Goal: Task Accomplishment & Management: Manage account settings

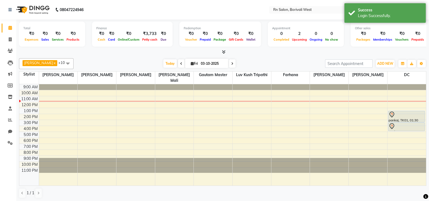
click at [76, 62] on div "[DATE] [DATE]" at bounding box center [199, 64] width 246 height 8
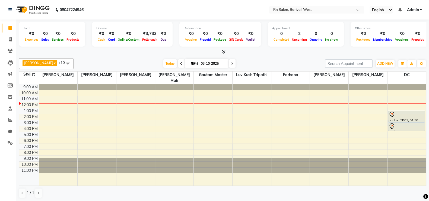
click at [412, 10] on span "Admin" at bounding box center [412, 10] width 12 height 6
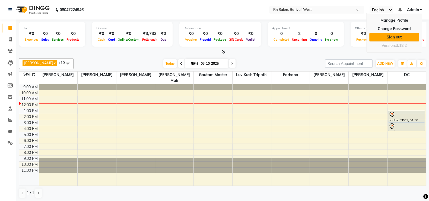
click at [407, 36] on link "Sign out" at bounding box center [394, 37] width 50 height 8
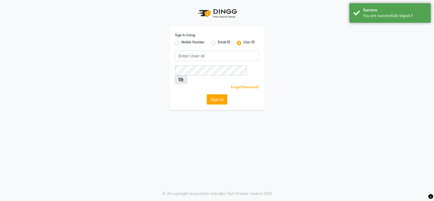
click at [181, 44] on label "Mobile Number" at bounding box center [192, 43] width 23 height 7
click at [181, 43] on input "Mobile Number" at bounding box center [183, 42] width 4 height 4
radio input "true"
radio input "false"
click at [212, 55] on input "Username" at bounding box center [226, 56] width 66 height 10
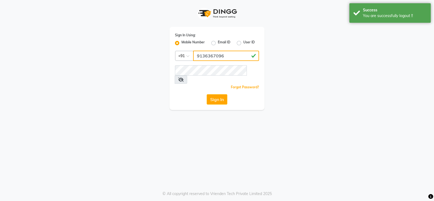
type input "9136367096"
click at [224, 76] on div "Sign In Using: Mobile Number Email ID User ID Country Code × [PHONE_NUMBER] Rem…" at bounding box center [216, 68] width 95 height 83
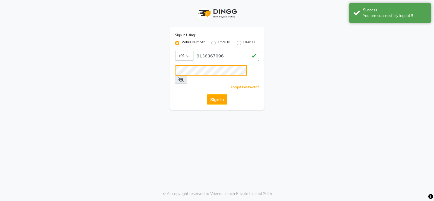
click at [207, 94] on button "Sign In" at bounding box center [217, 99] width 21 height 10
